Goal: Task Accomplishment & Management: Use online tool/utility

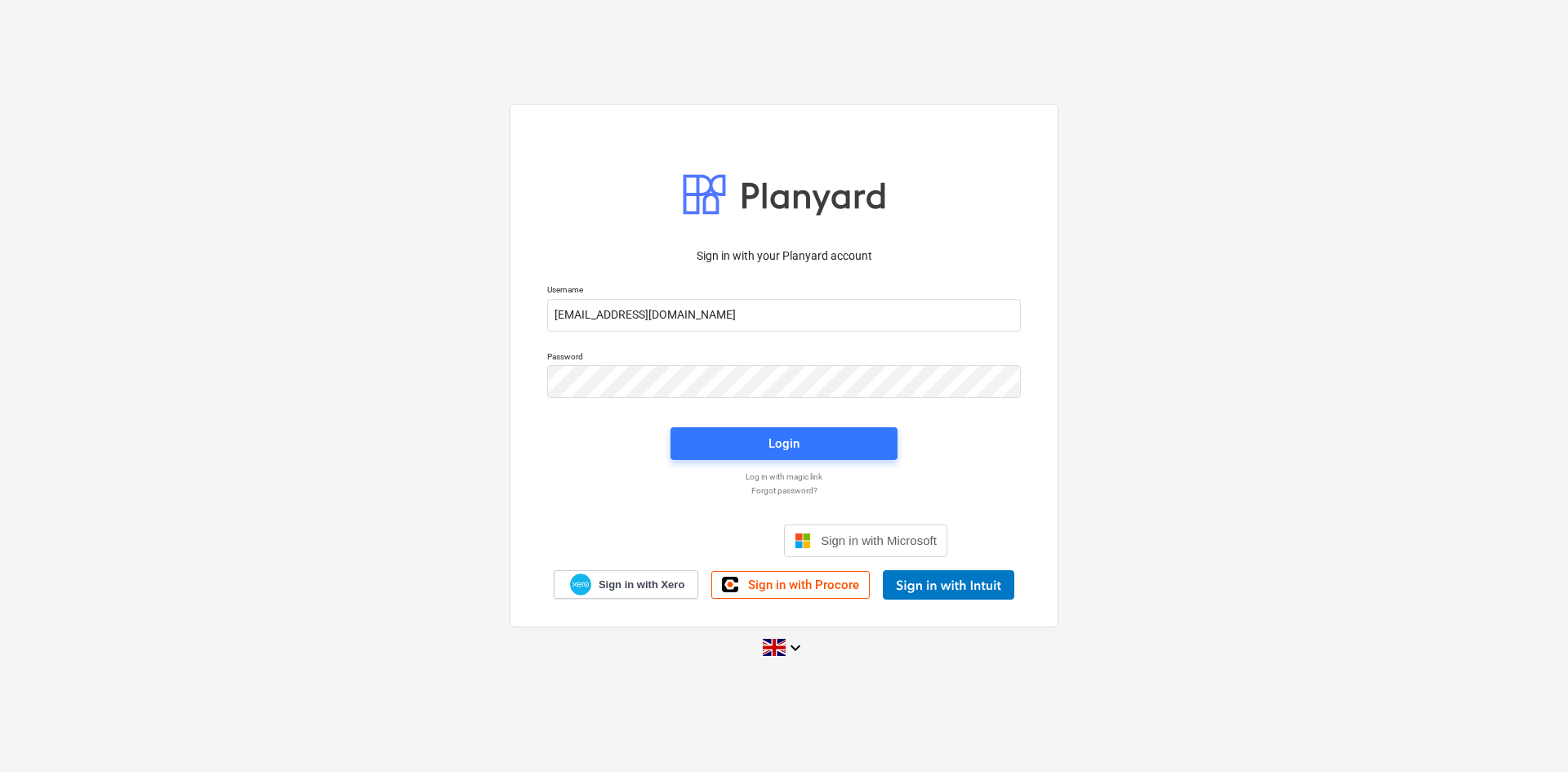
type input "[EMAIL_ADDRESS][DOMAIN_NAME]"
click at [753, 434] on span "Login" at bounding box center [784, 443] width 188 height 21
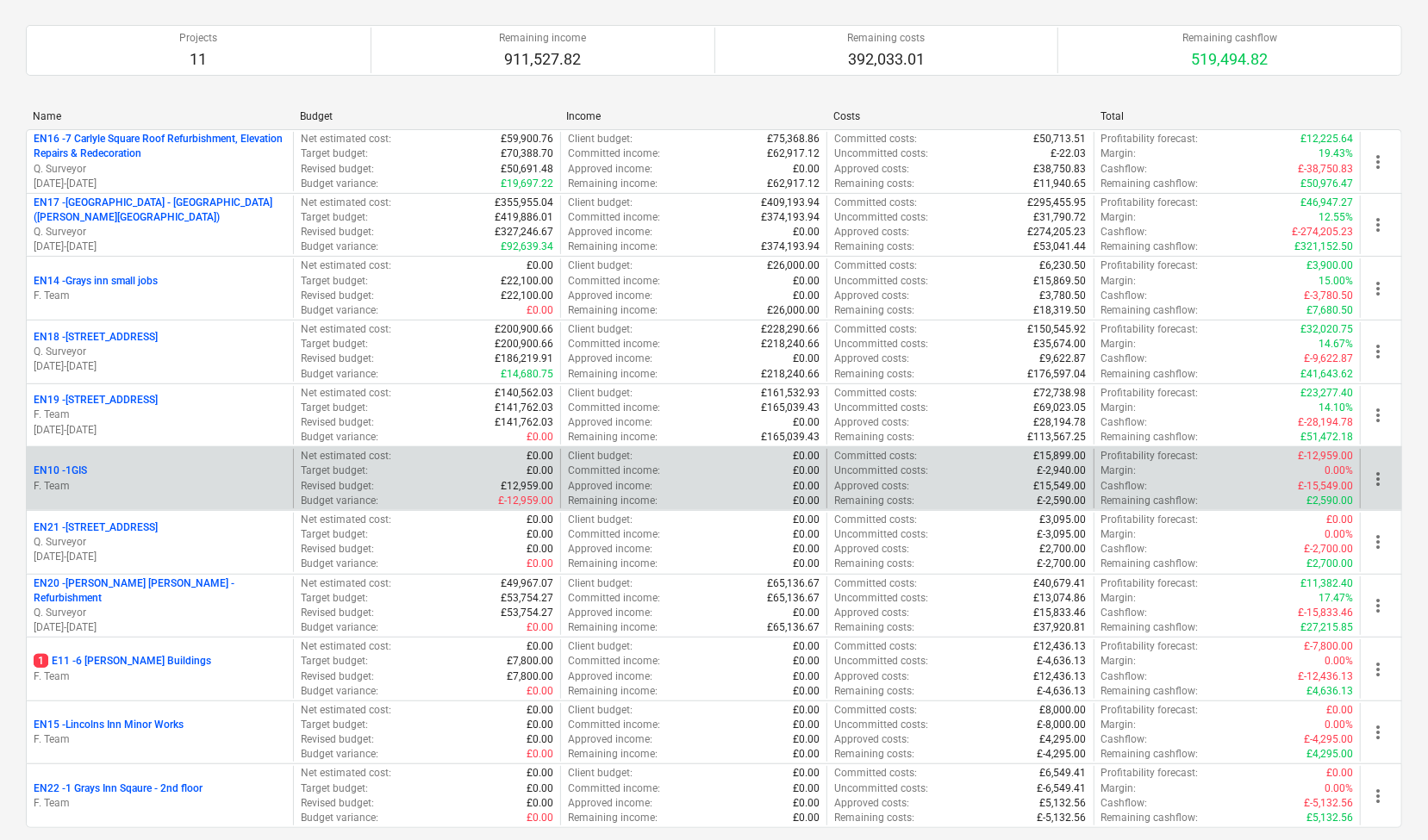
scroll to position [345, 0]
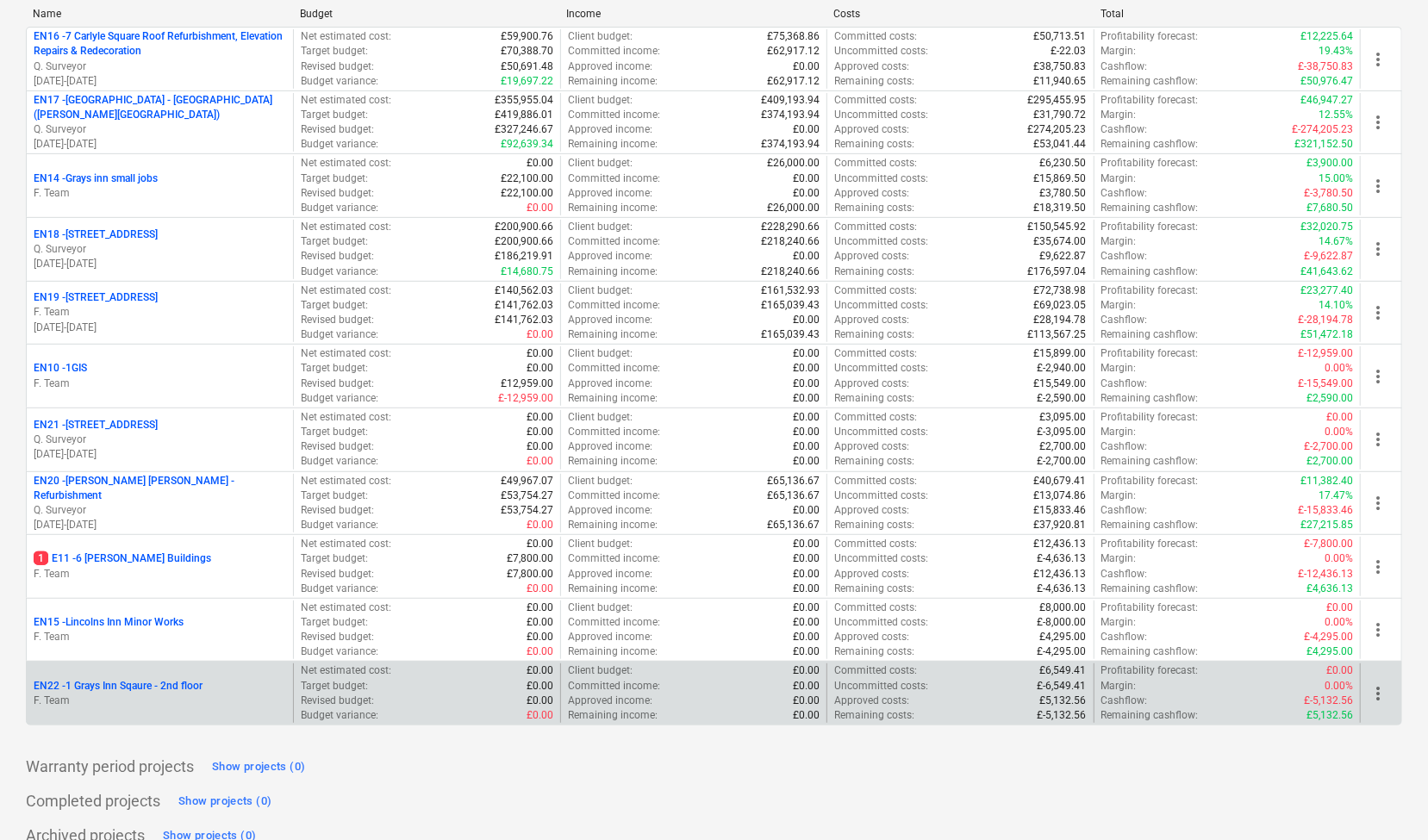
click at [216, 708] on div "EN22 - 1 Grays Inn Sqaure - 2nd floor F. Team" at bounding box center [160, 693] width 266 height 59
click at [216, 686] on div "EN22 - 1 Grays Inn Sqaure - 2nd floor" at bounding box center [160, 686] width 253 height 15
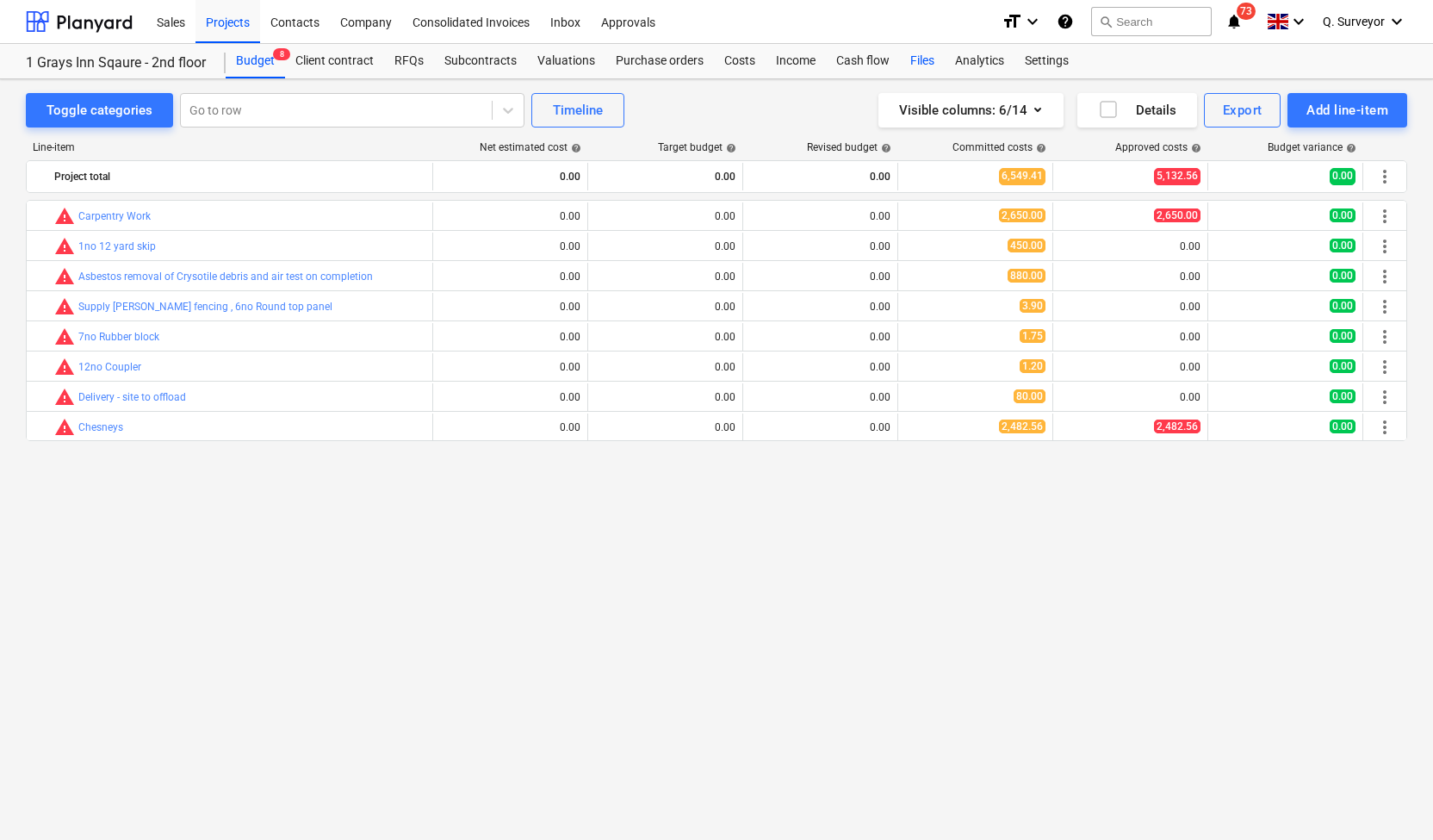
click at [921, 55] on div "Files" at bounding box center [922, 60] width 45 height 34
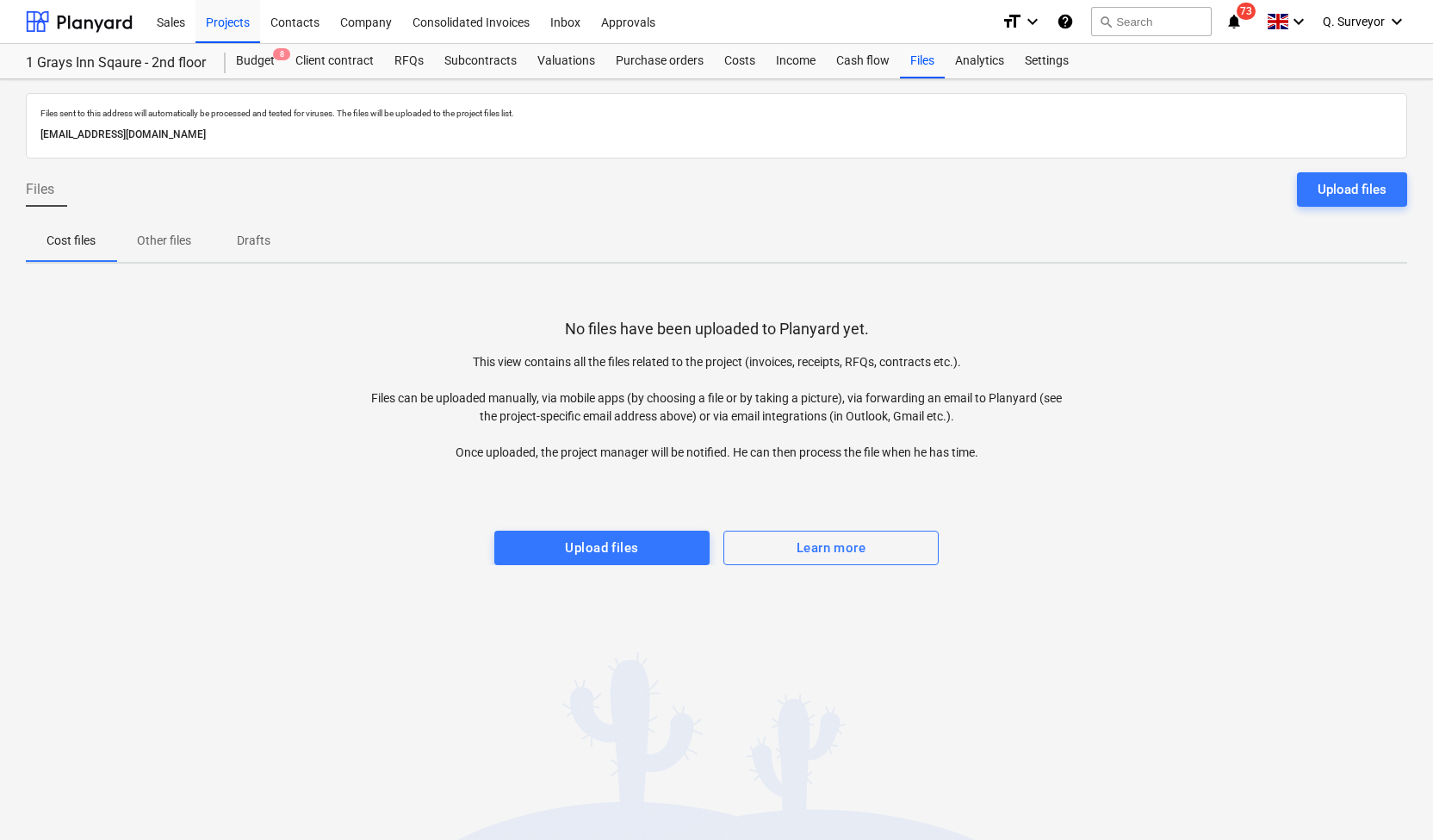
drag, startPoint x: 378, startPoint y: 134, endPoint x: 23, endPoint y: 128, distance: 355.1
click at [23, 128] on div "Files sent to this address will automatically be processed and tested for virus…" at bounding box center [716, 459] width 1433 height 760
copy p "[EMAIL_ADDRESS][DOMAIN_NAME]"
click at [769, 492] on div at bounding box center [716, 479] width 1381 height 34
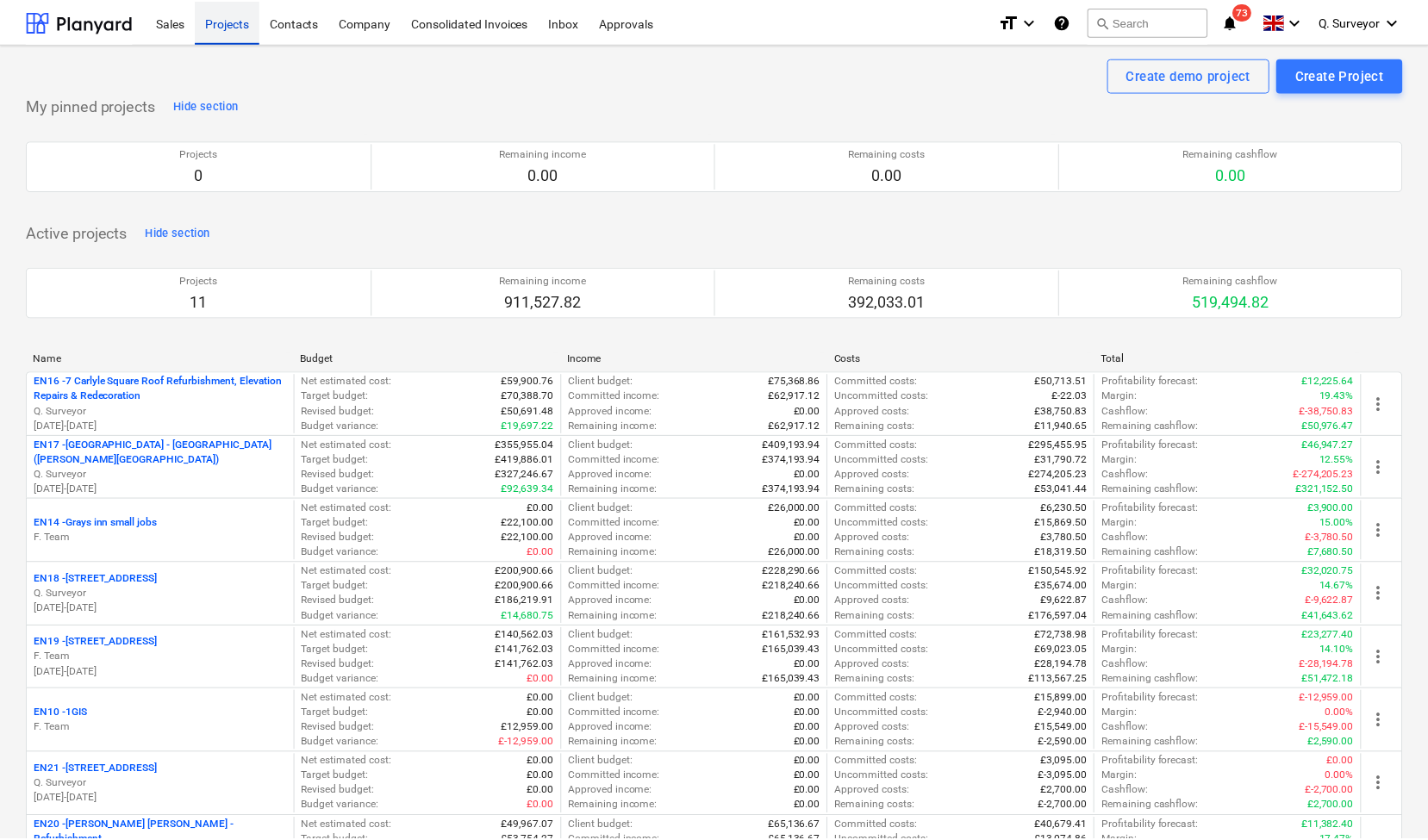
scroll to position [345, 0]
